Goal: Task Accomplishment & Management: Use online tool/utility

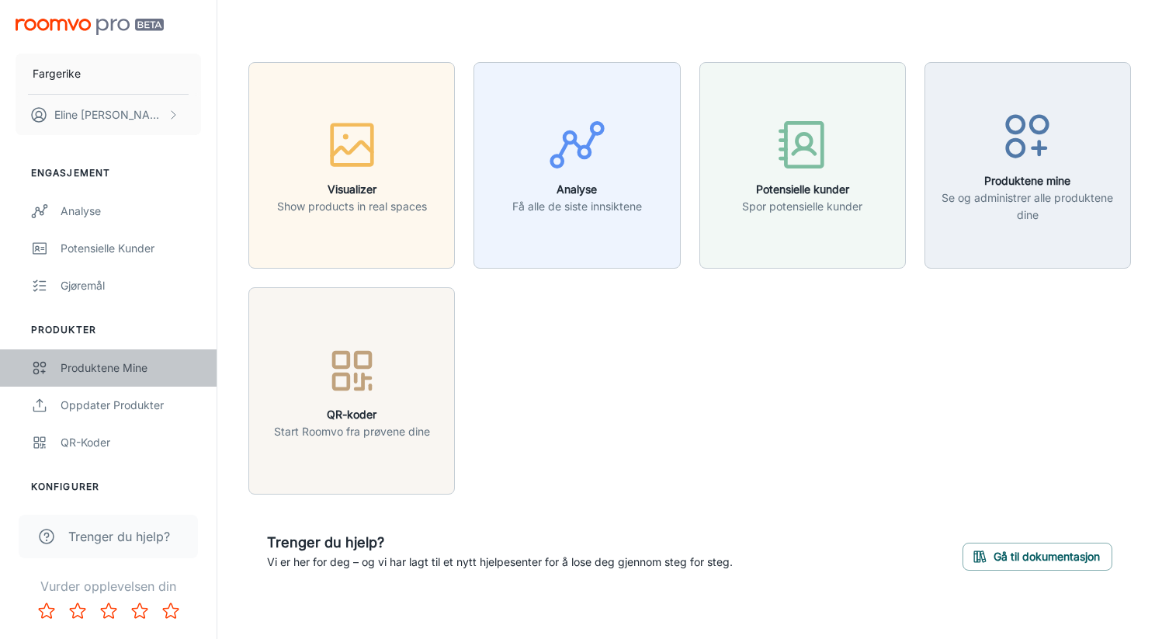
click at [105, 373] on div "Produktene mine" at bounding box center [131, 368] width 141 height 17
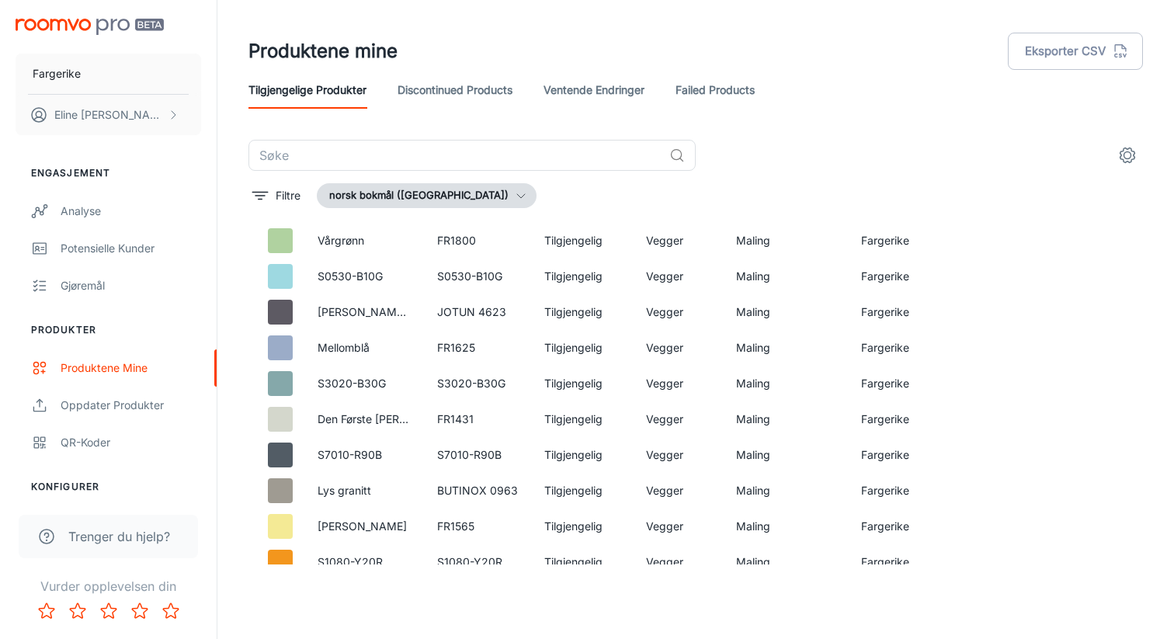
scroll to position [3356, 0]
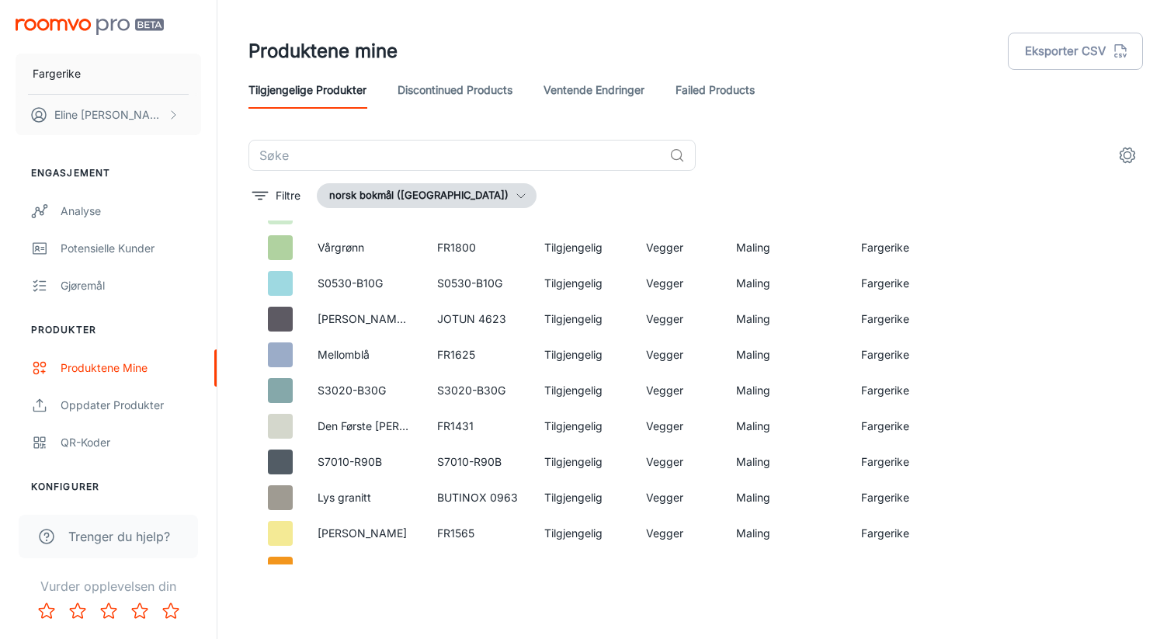
click at [1127, 150] on icon "settings" at bounding box center [1127, 155] width 19 height 19
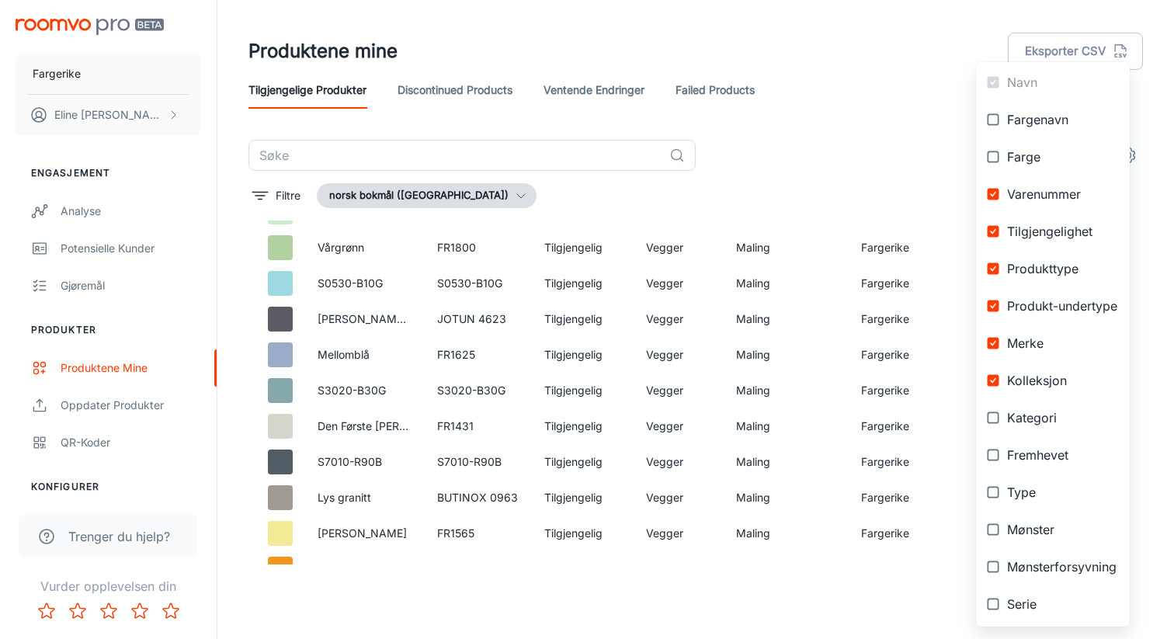
scroll to position [217, 0]
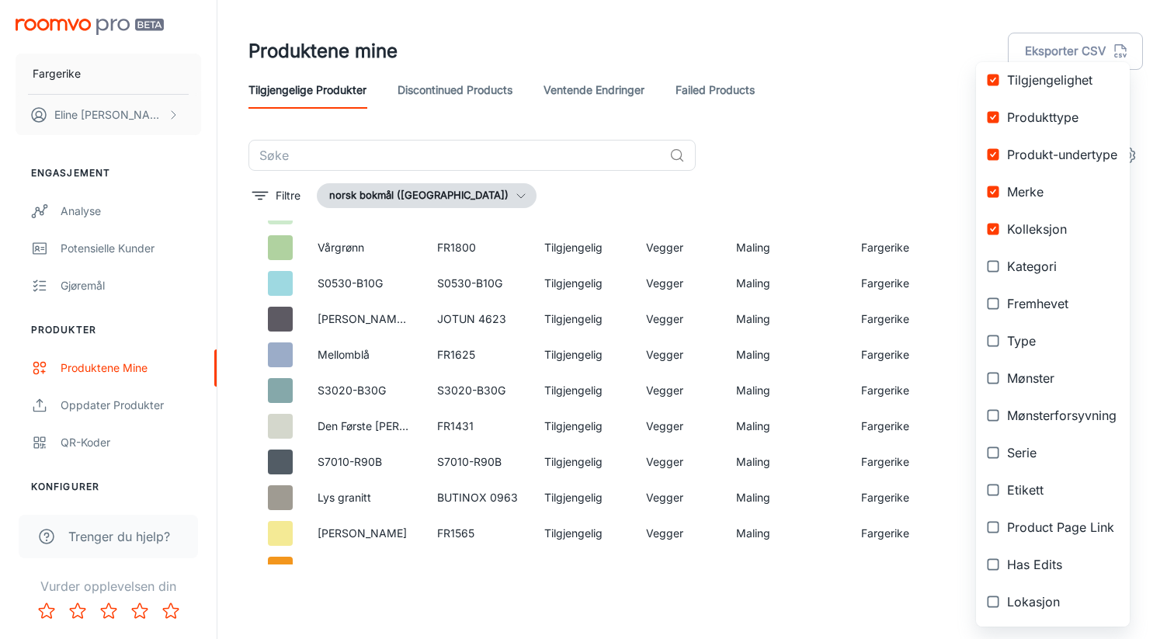
click at [880, 190] on div at bounding box center [587, 319] width 1174 height 639
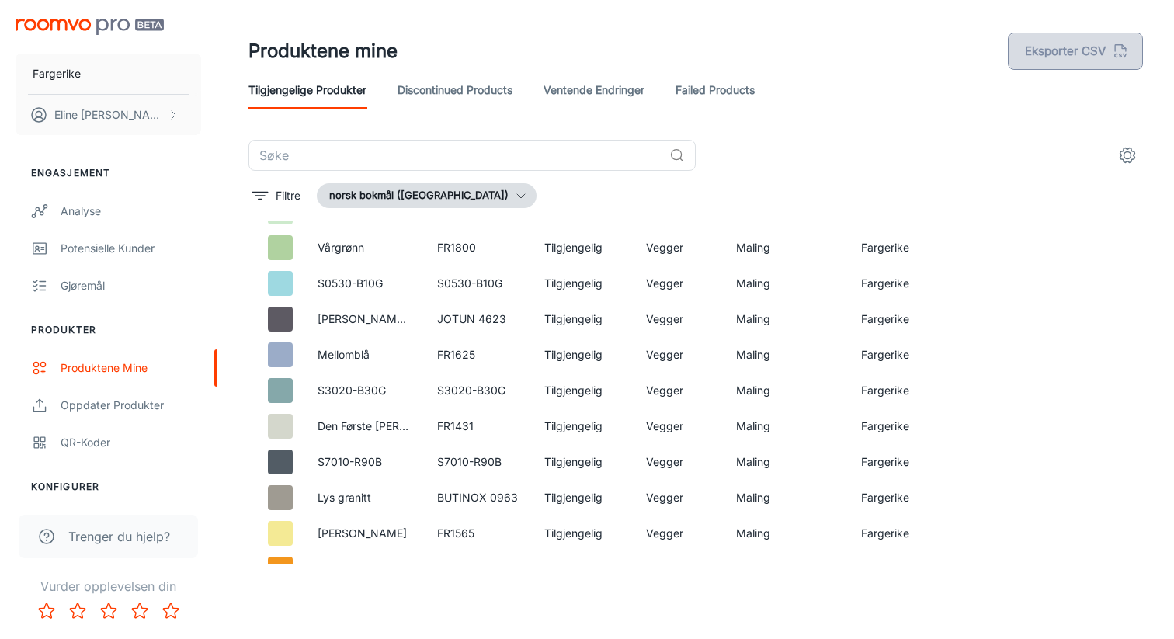
click at [1106, 61] on button "Eksporter CSV" at bounding box center [1075, 51] width 135 height 37
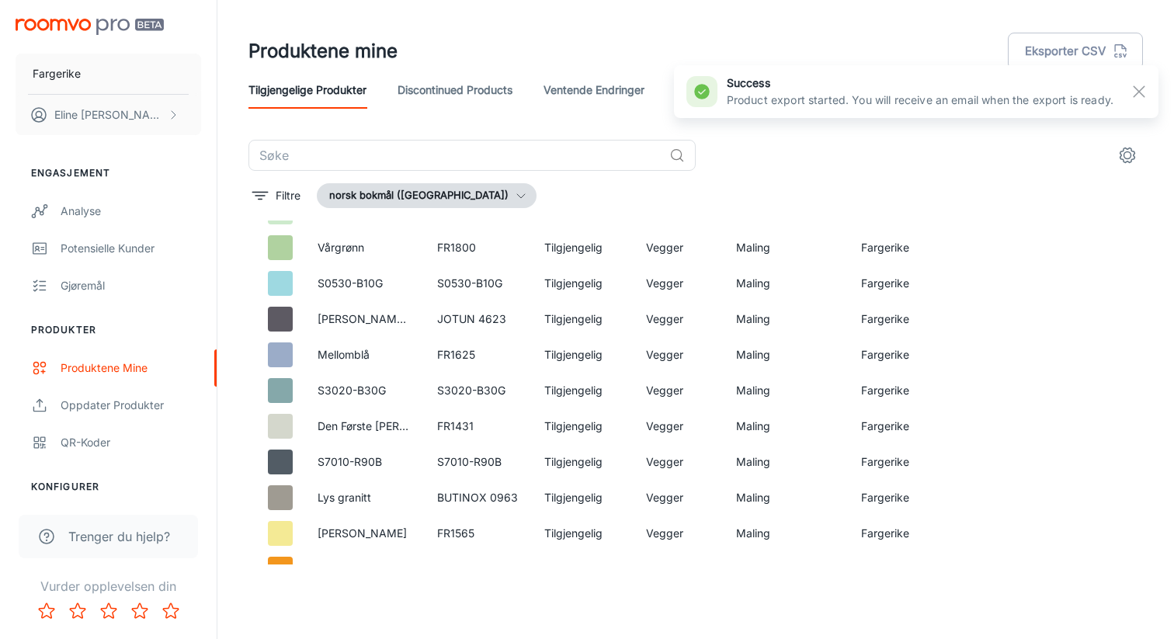
click at [909, 171] on div "​ Filtre norsk bokmål ([GEOGRAPHIC_DATA]) Navn Varenummer Tilgjengelighet Produ…" at bounding box center [695, 352] width 895 height 425
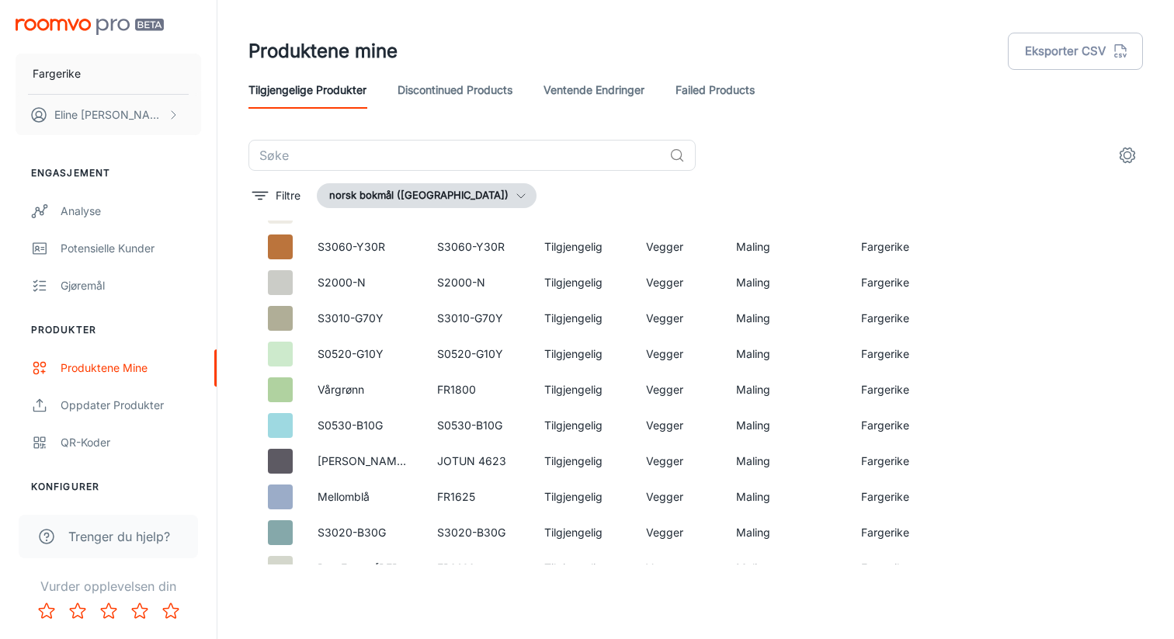
scroll to position [2491, 0]
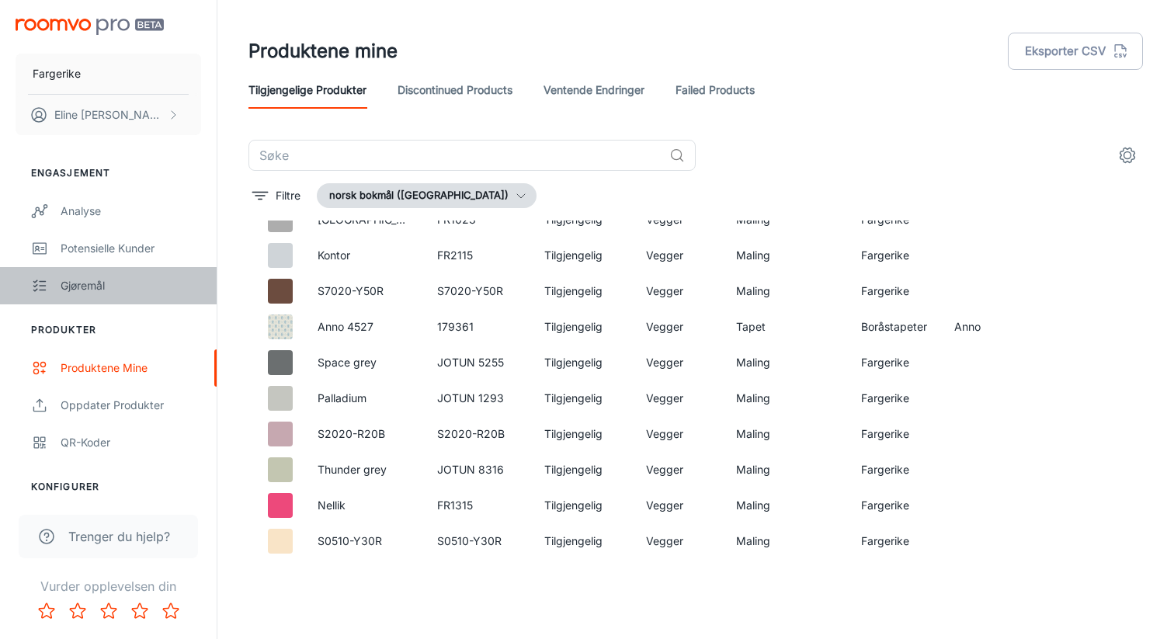
click at [110, 291] on div "Gjøremål" at bounding box center [131, 285] width 141 height 17
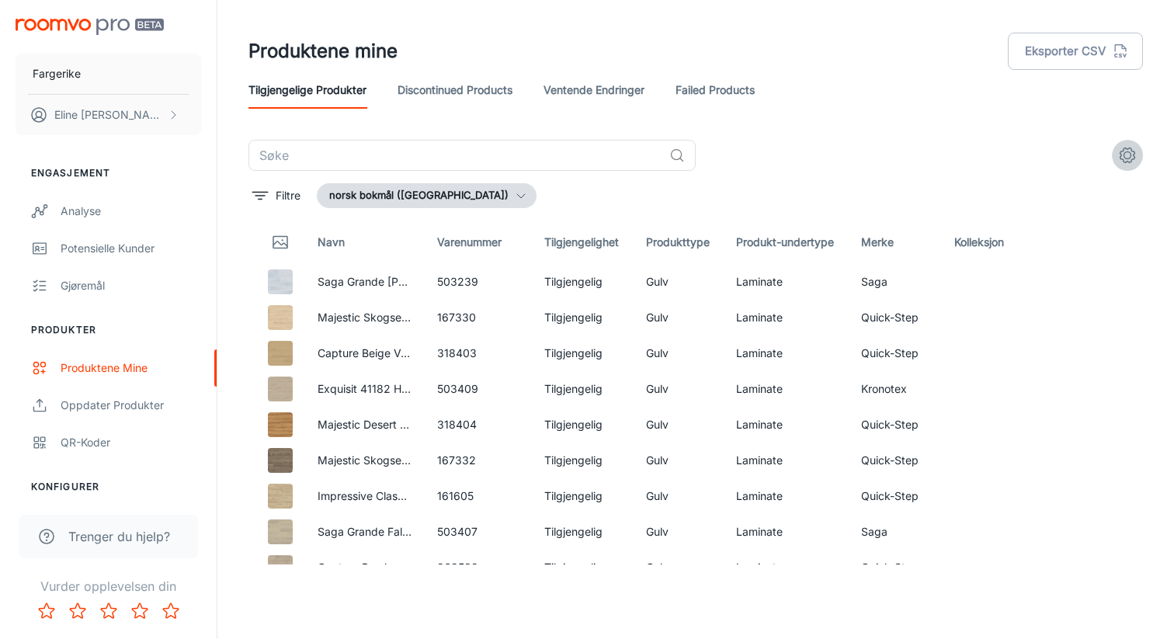
click at [1127, 155] on icon "settings" at bounding box center [1127, 155] width 19 height 19
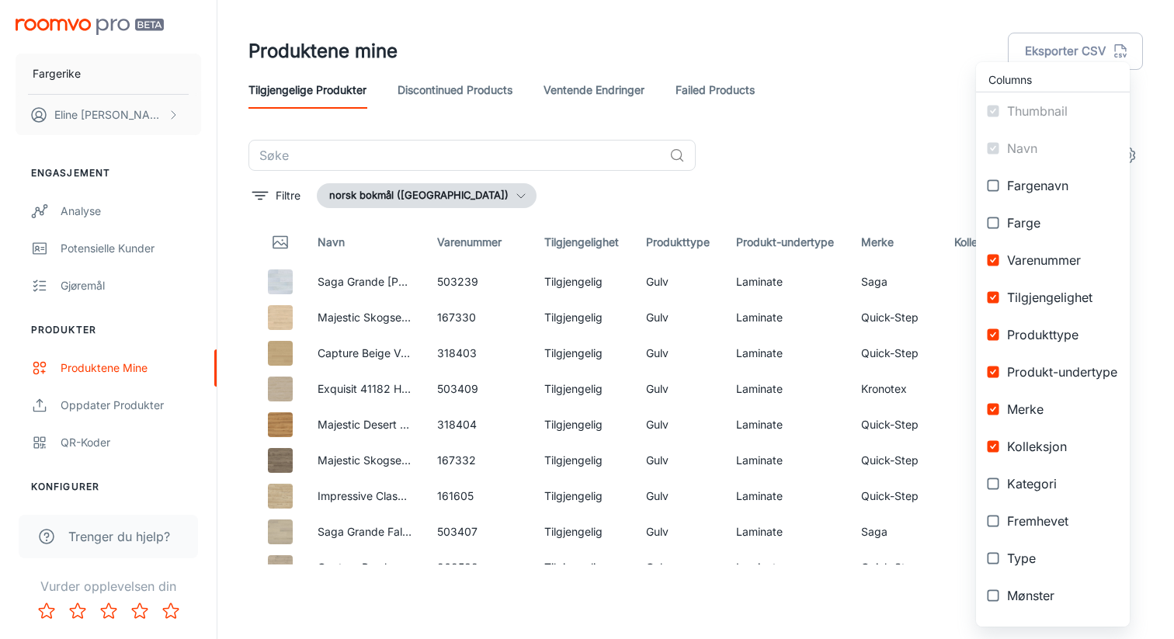
click at [946, 162] on div at bounding box center [587, 319] width 1174 height 639
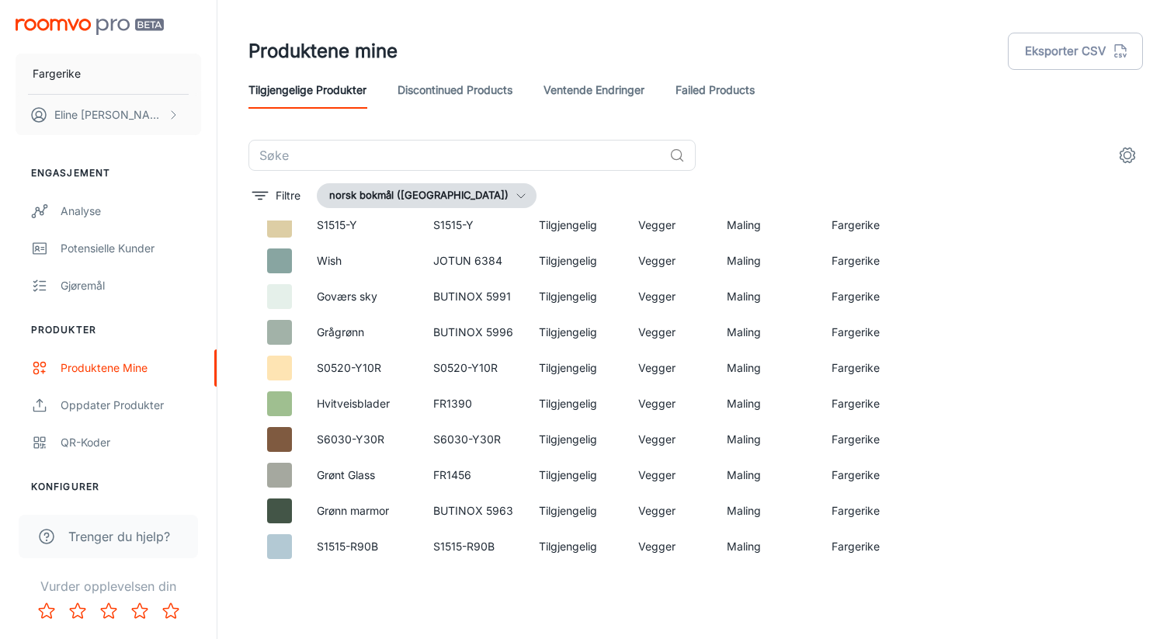
scroll to position [10938, 0]
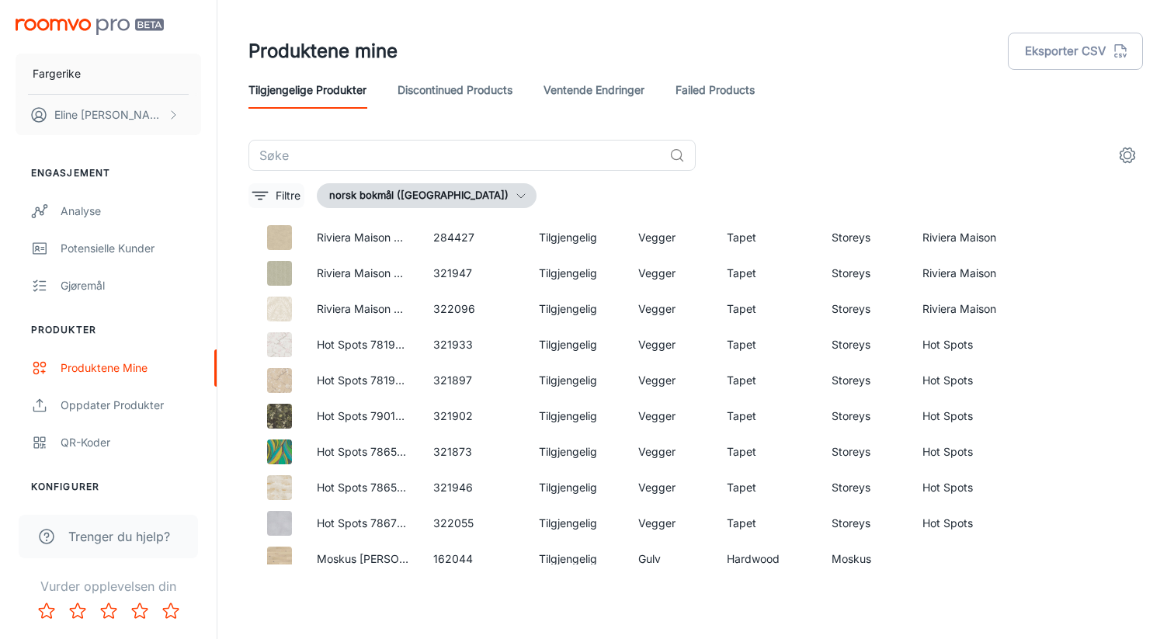
click at [262, 193] on icon "filter" at bounding box center [260, 195] width 19 height 19
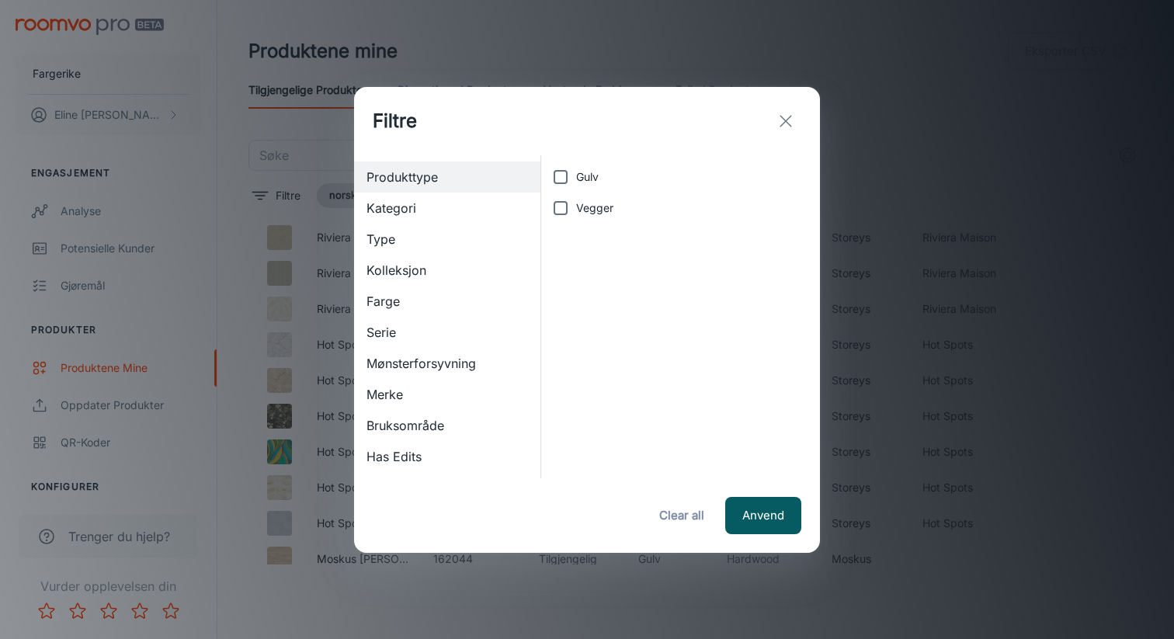
click at [591, 186] on label "Gulv" at bounding box center [676, 177] width 262 height 31
click at [576, 186] on input "Gulv" at bounding box center [560, 177] width 31 height 31
checkbox input "true"
click at [790, 512] on button "Anvend" at bounding box center [763, 515] width 76 height 37
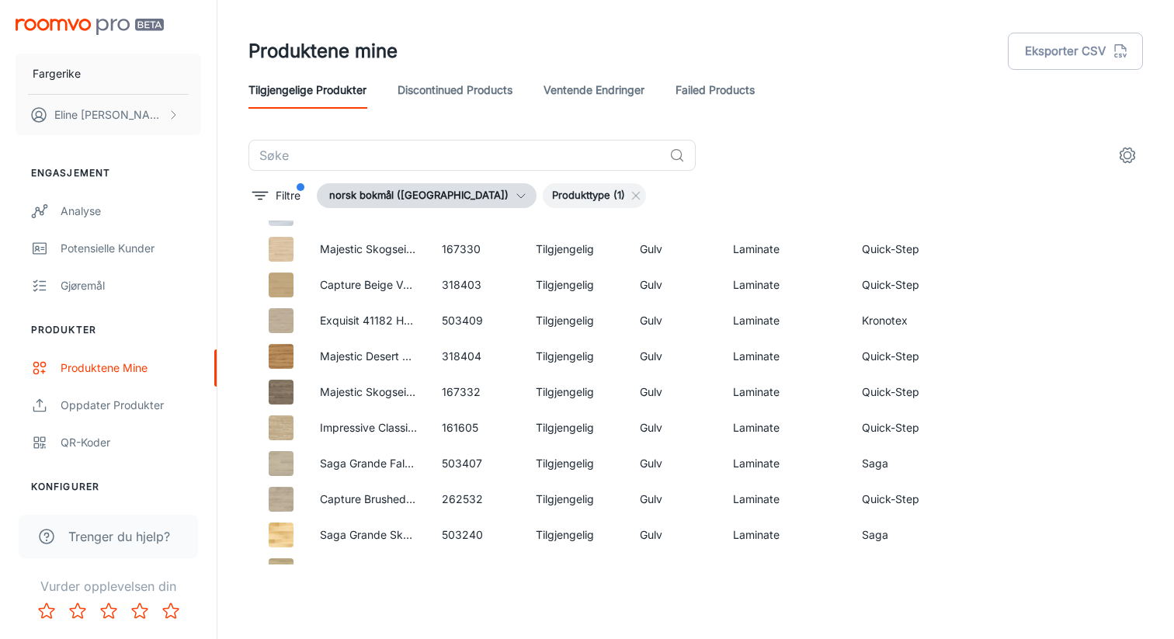
scroll to position [0, 0]
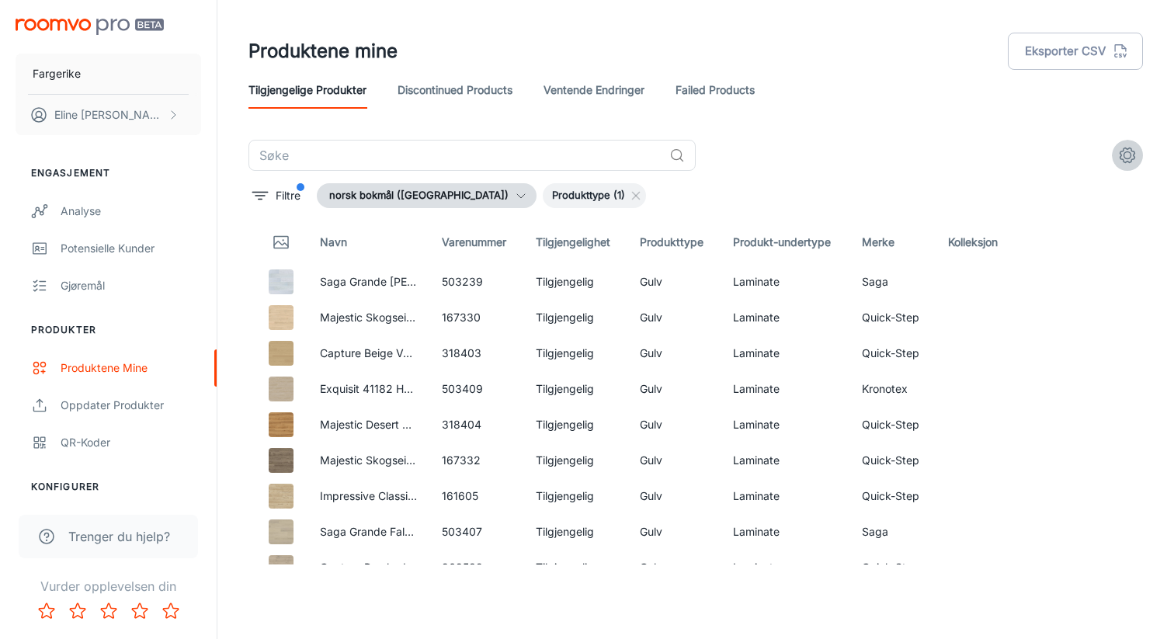
click at [1129, 159] on icon "settings" at bounding box center [1127, 155] width 19 height 19
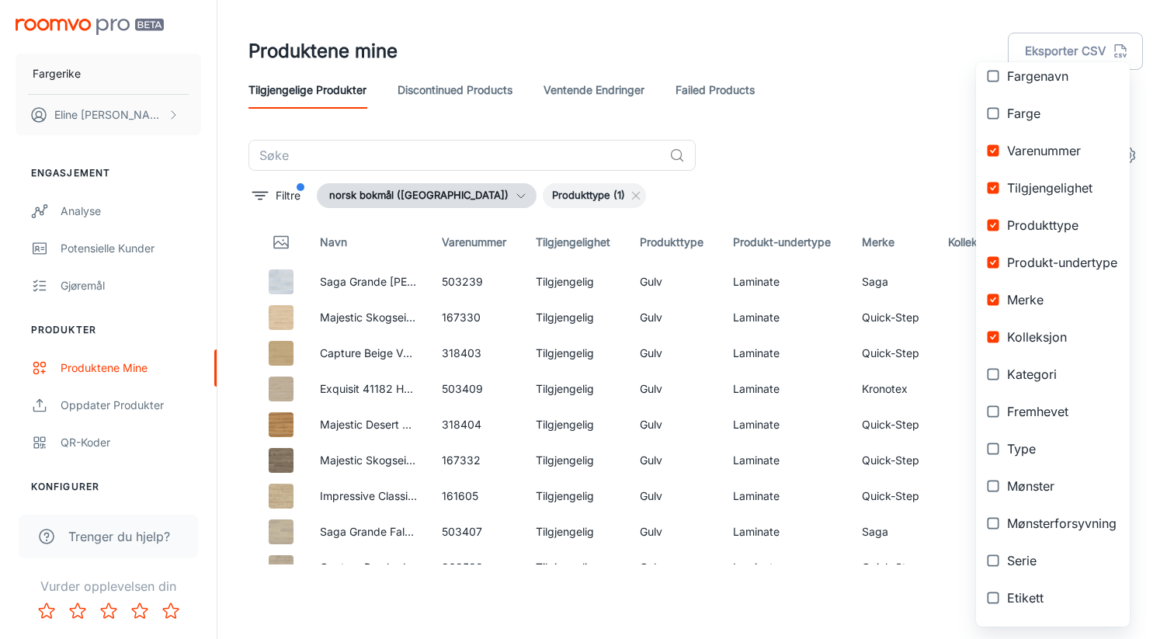
scroll to position [217, 0]
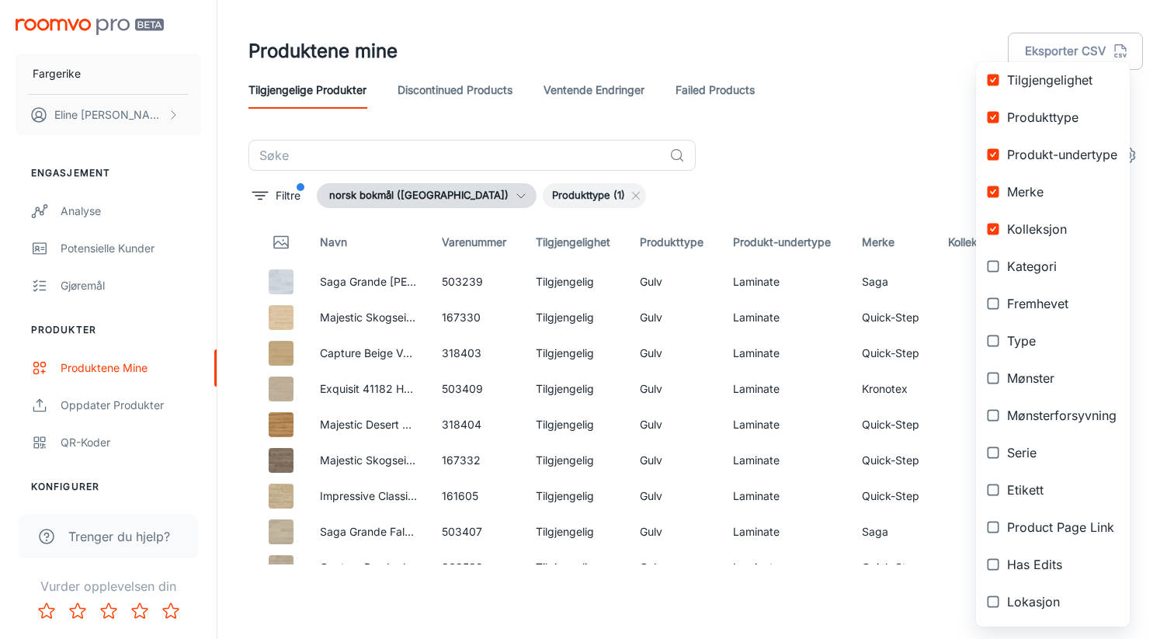
click at [813, 166] on div at bounding box center [587, 319] width 1174 height 639
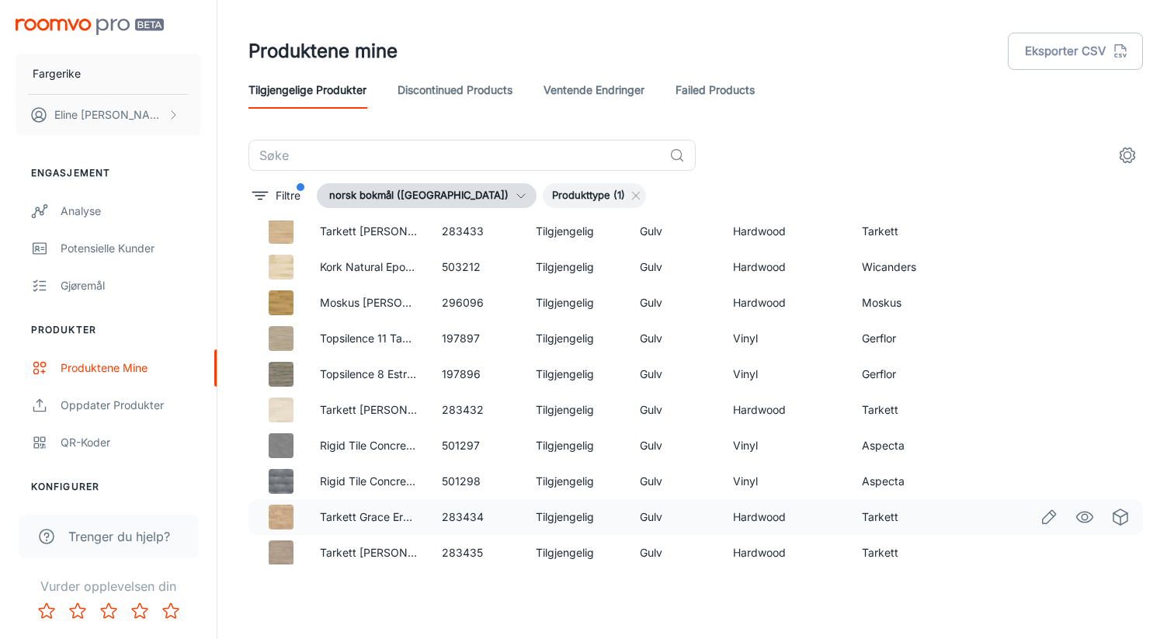
scroll to position [858, 0]
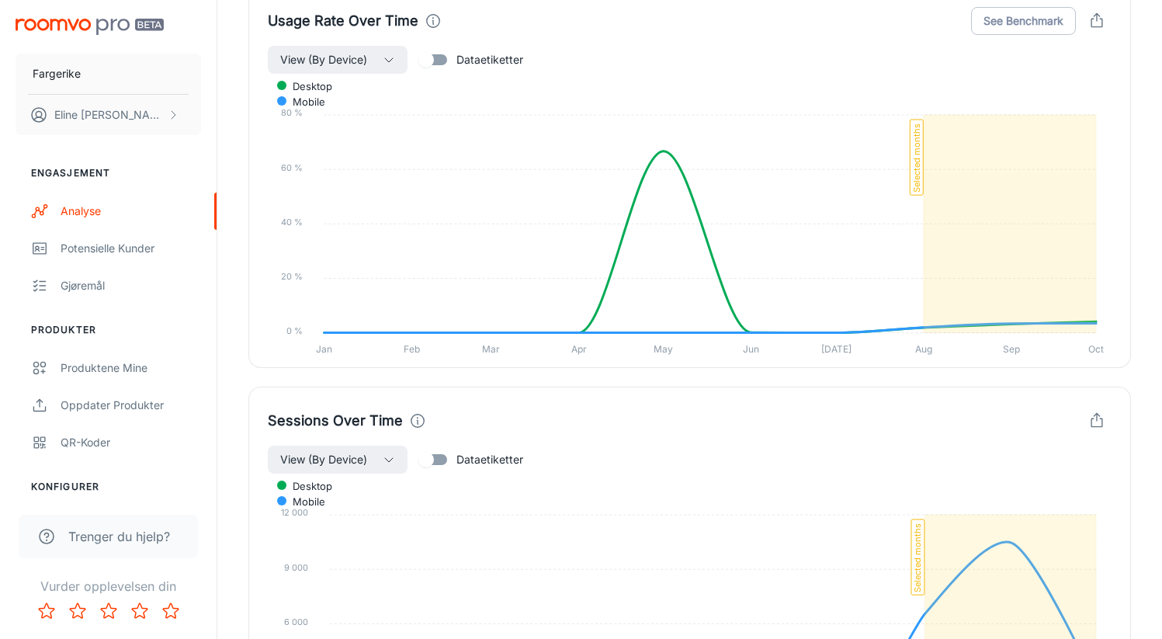
scroll to position [967, 0]
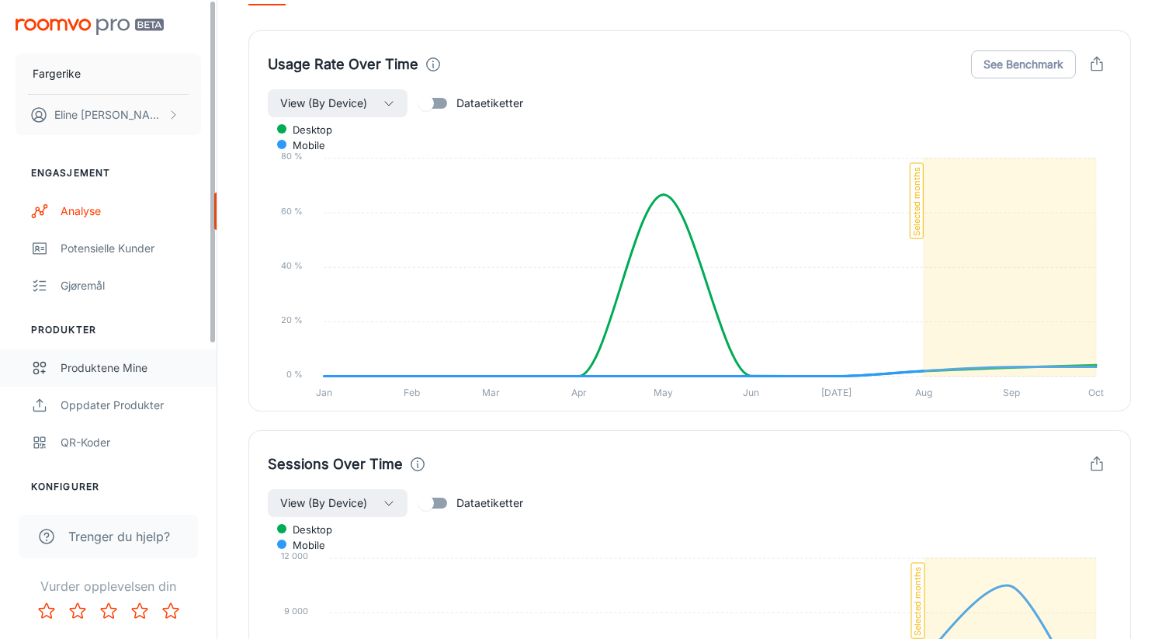
click at [137, 367] on div "Produktene mine" at bounding box center [131, 368] width 141 height 17
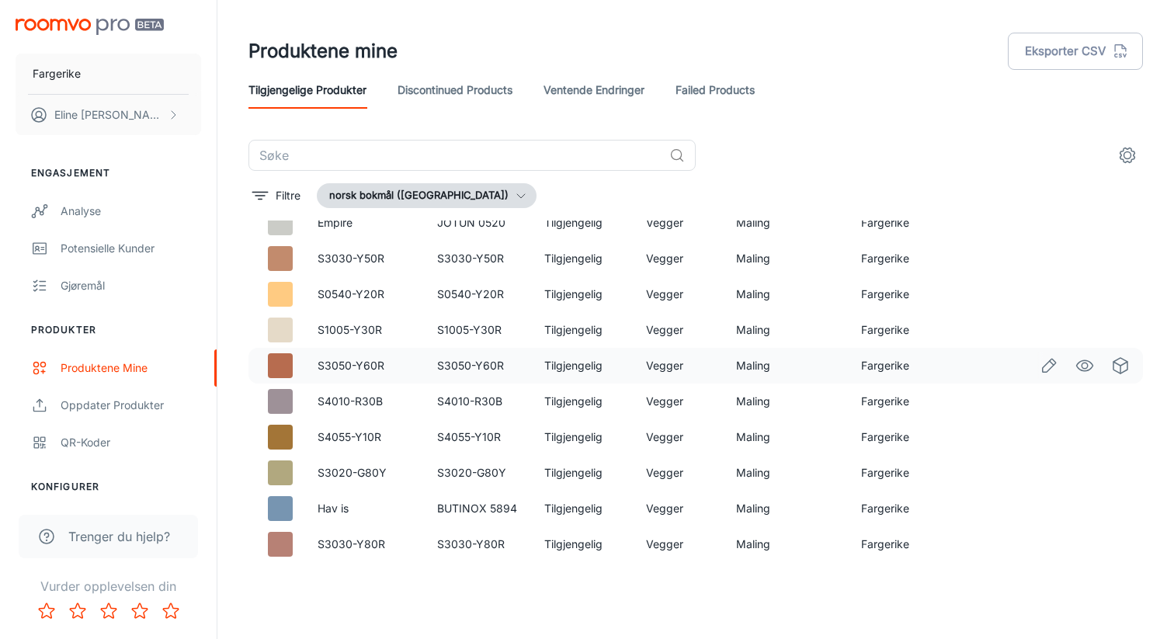
scroll to position [4865, 0]
